Goal: Navigation & Orientation: Find specific page/section

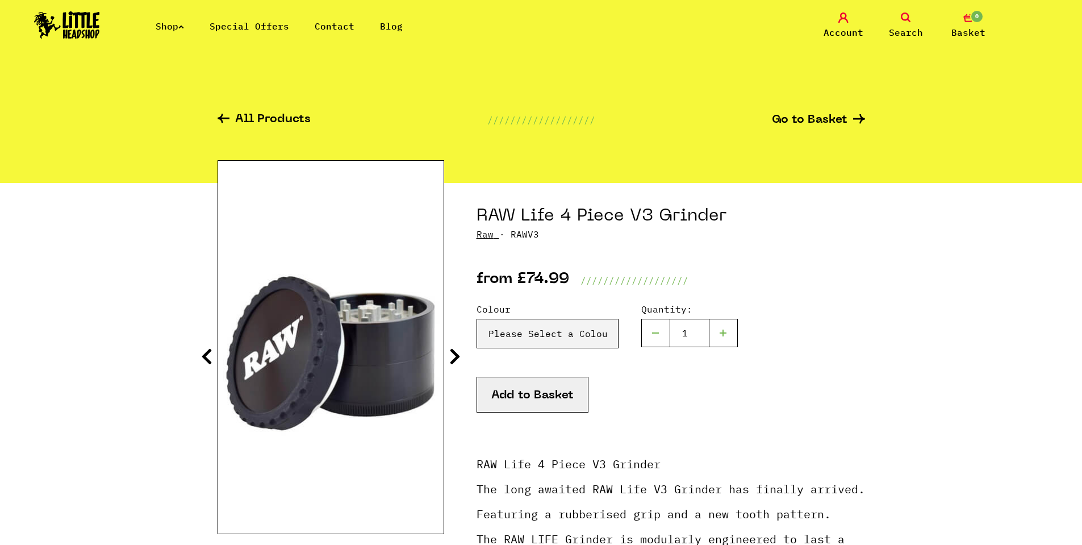
click at [465, 361] on section "RAW Life 4 Piece V3 Grinder Raw · RAWV3 from £74.99 /////////////////// Colour …" at bounding box center [542, 450] width 648 height 535
click at [459, 357] on icon at bounding box center [454, 356] width 11 height 18
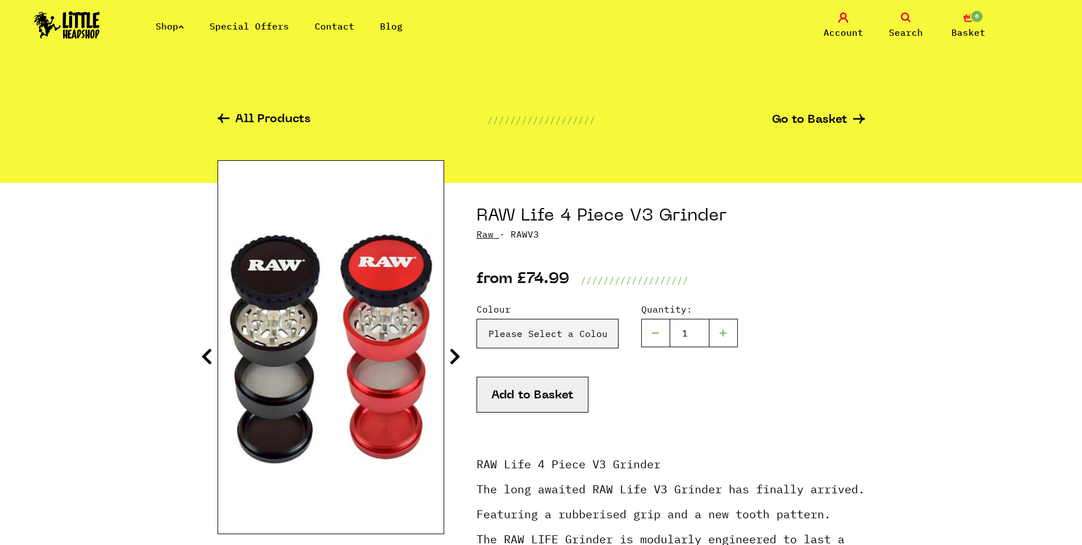
click at [459, 357] on icon at bounding box center [454, 356] width 11 height 18
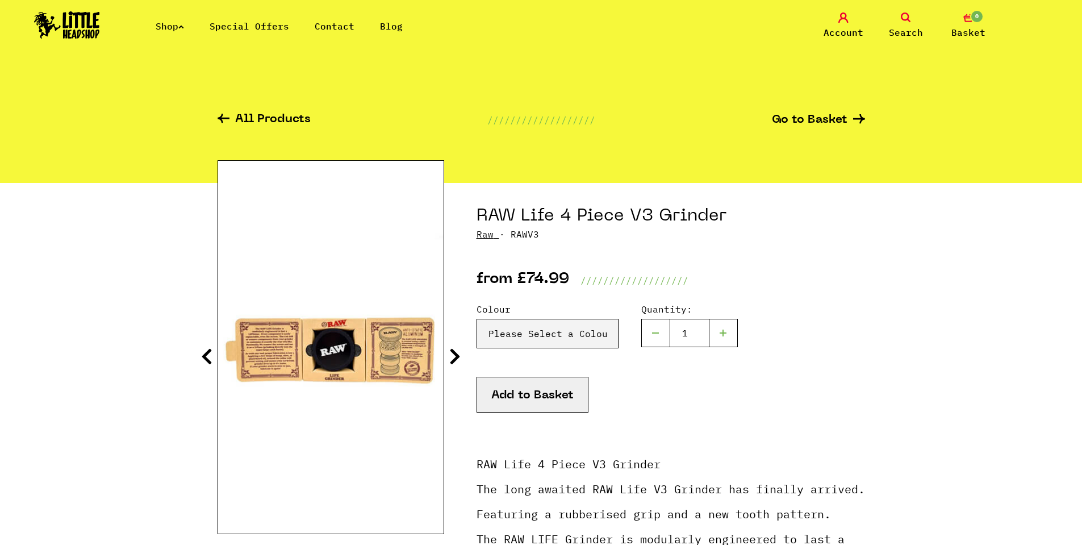
click at [459, 357] on icon at bounding box center [454, 356] width 11 height 18
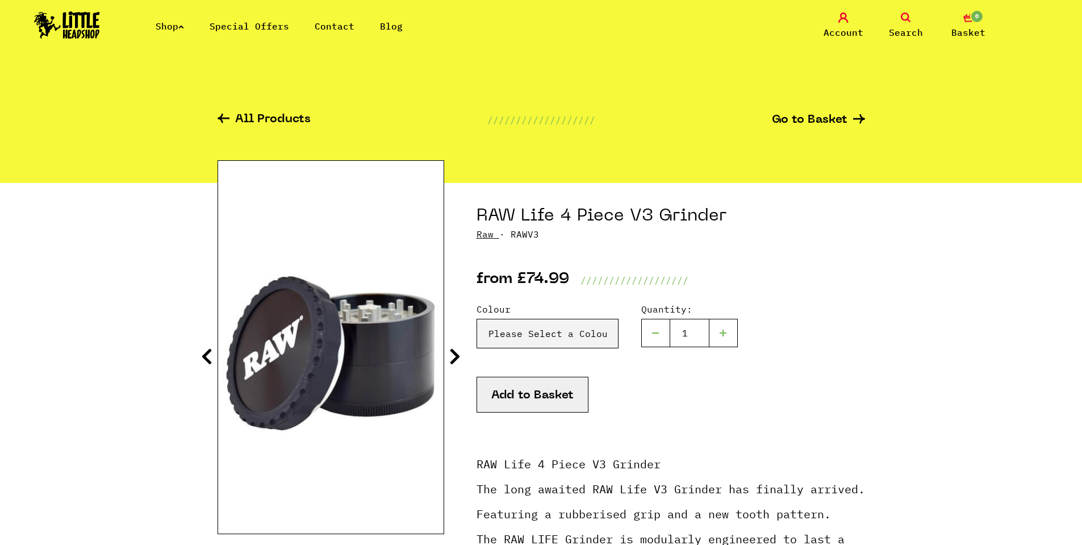
click at [459, 357] on icon at bounding box center [454, 356] width 11 height 18
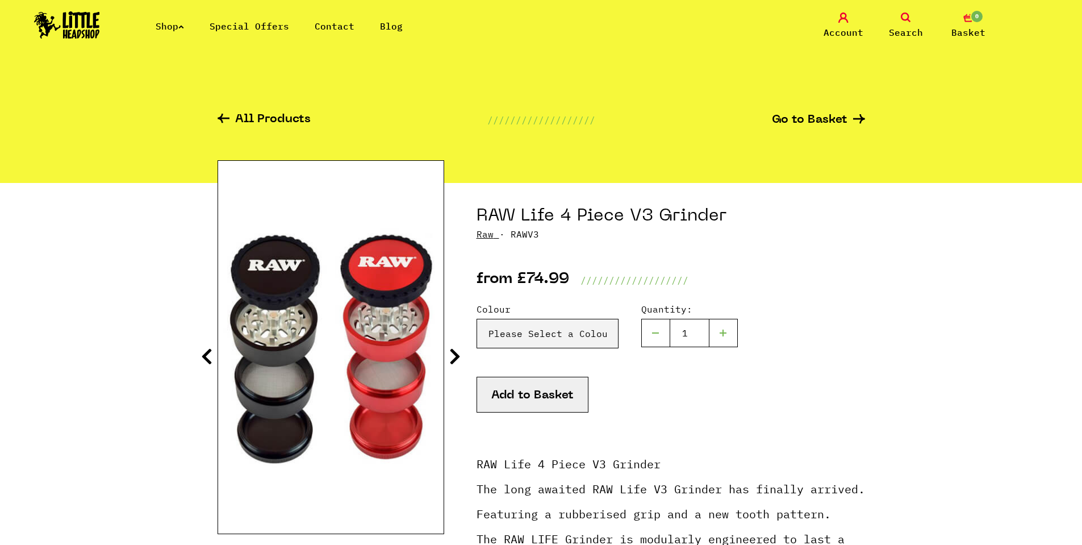
click at [484, 232] on link "Raw" at bounding box center [485, 233] width 17 height 11
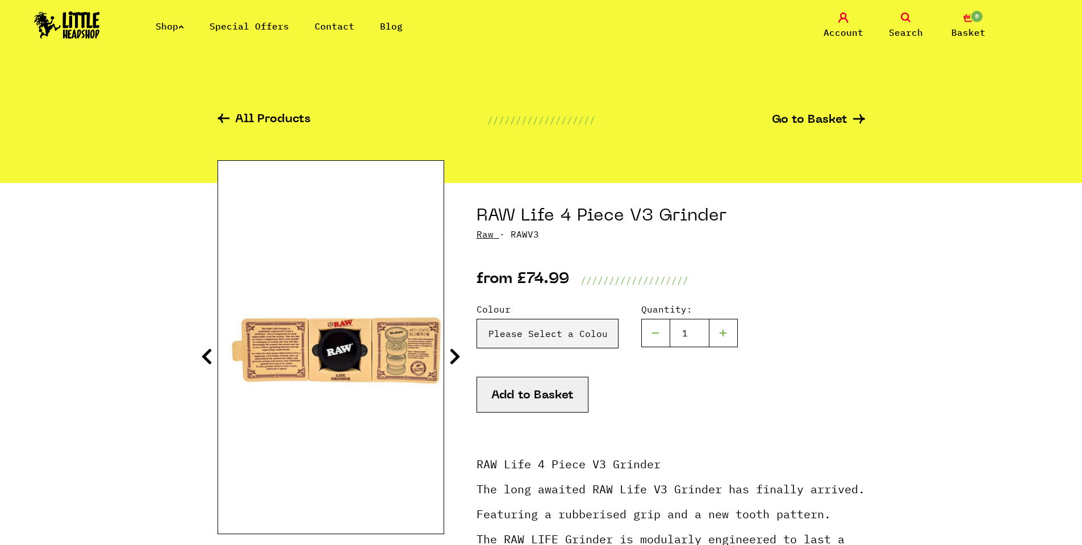
drag, startPoint x: 228, startPoint y: 330, endPoint x: 246, endPoint y: 323, distance: 19.4
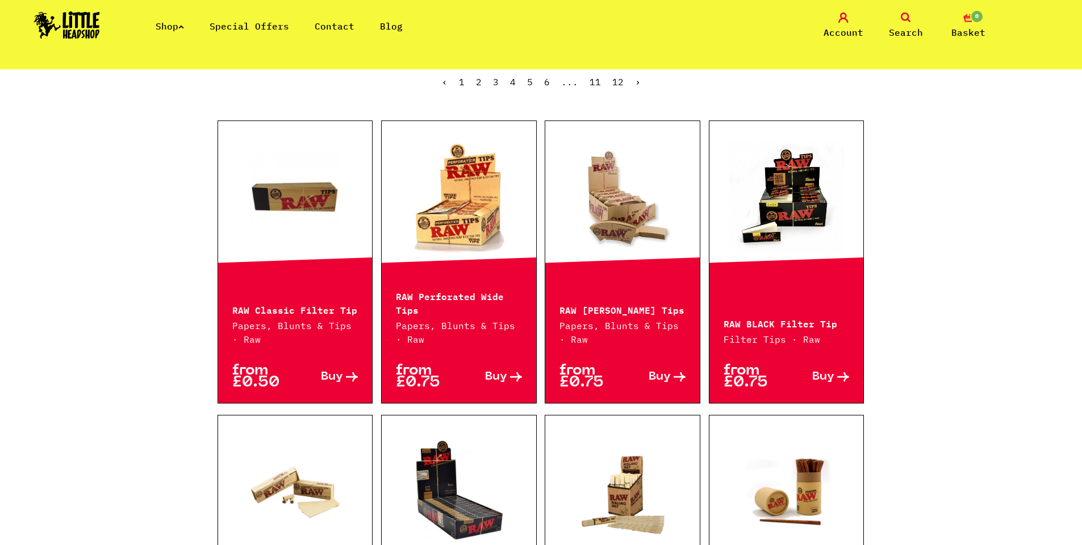
scroll to position [341, 0]
